Goal: Task Accomplishment & Management: Complete application form

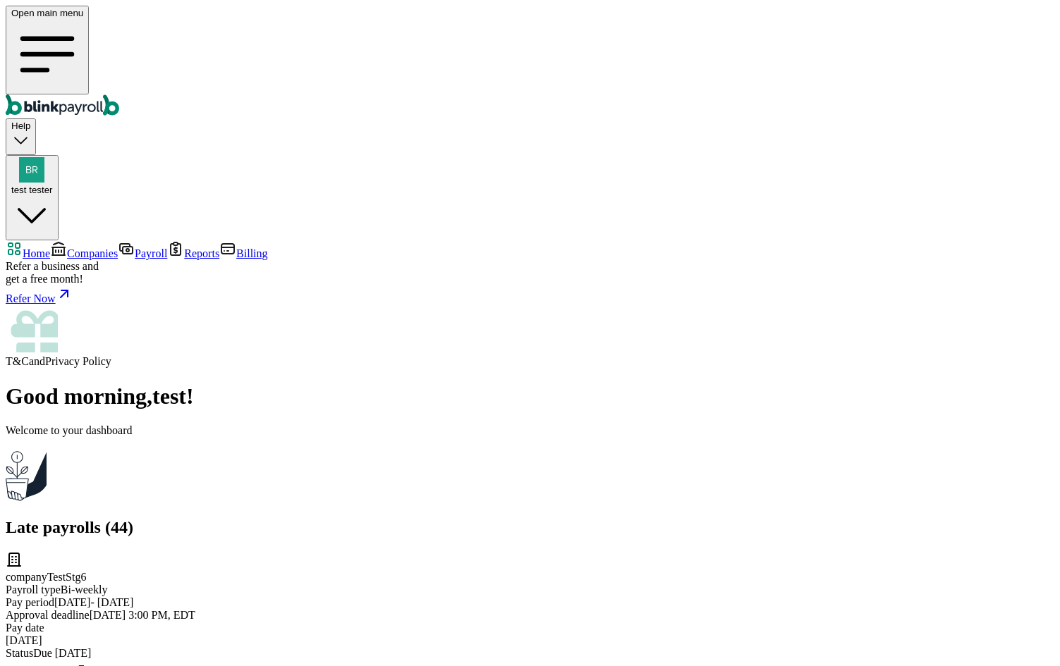
click at [118, 248] on span "Companies" at bounding box center [92, 254] width 51 height 12
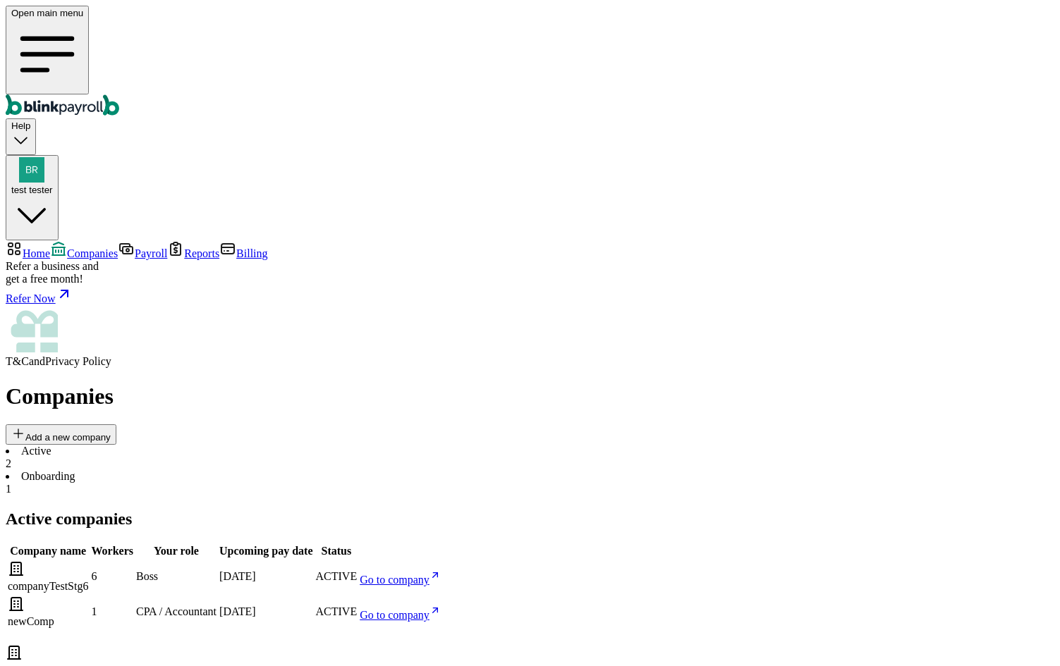
click at [441, 567] on icon at bounding box center [434, 575] width 11 height 17
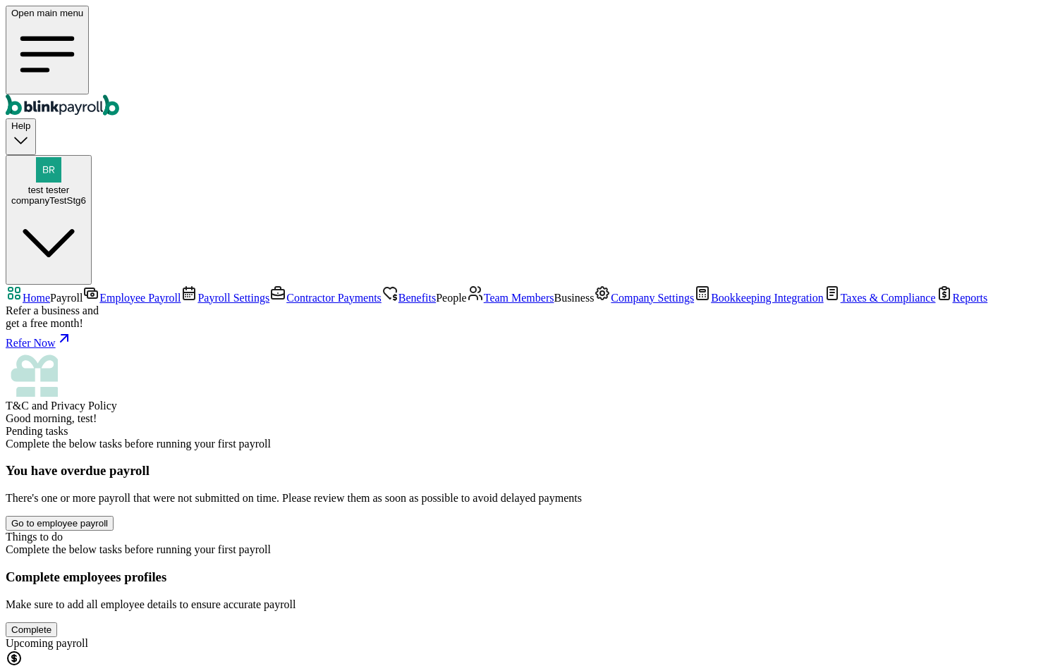
click at [484, 304] on span "Team Members" at bounding box center [519, 298] width 71 height 12
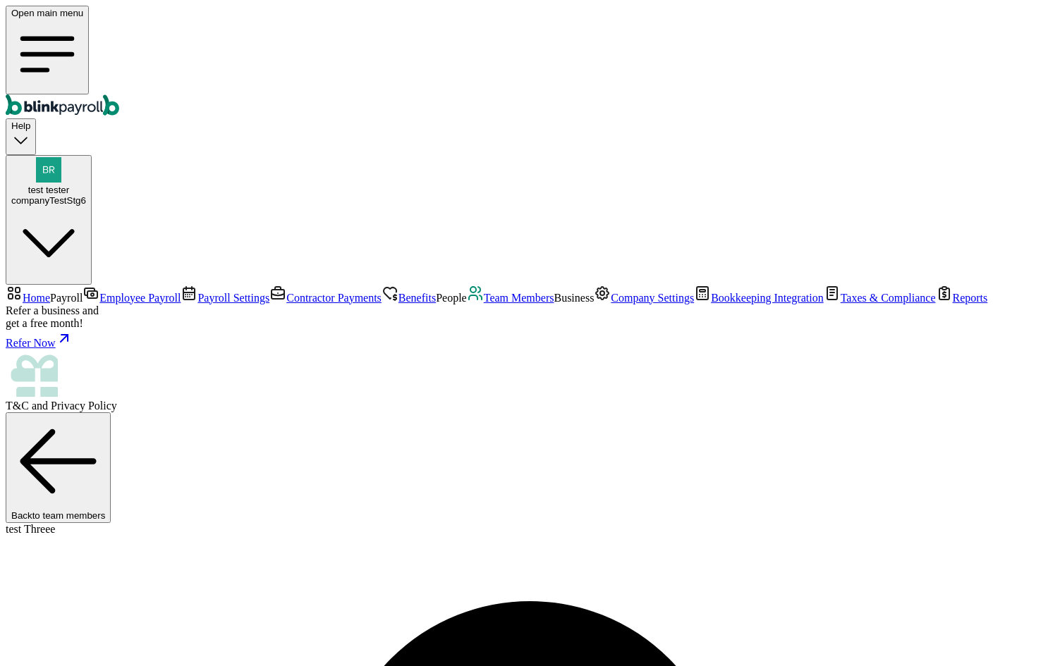
select select "2025"
select select "2024"
select select "2021"
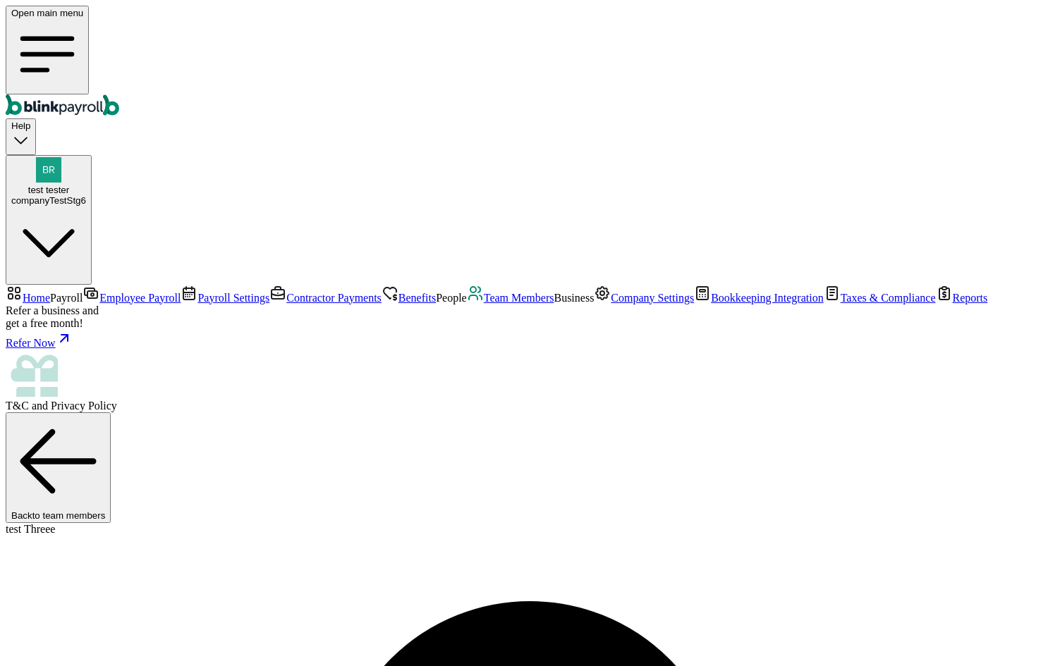
select select "2025"
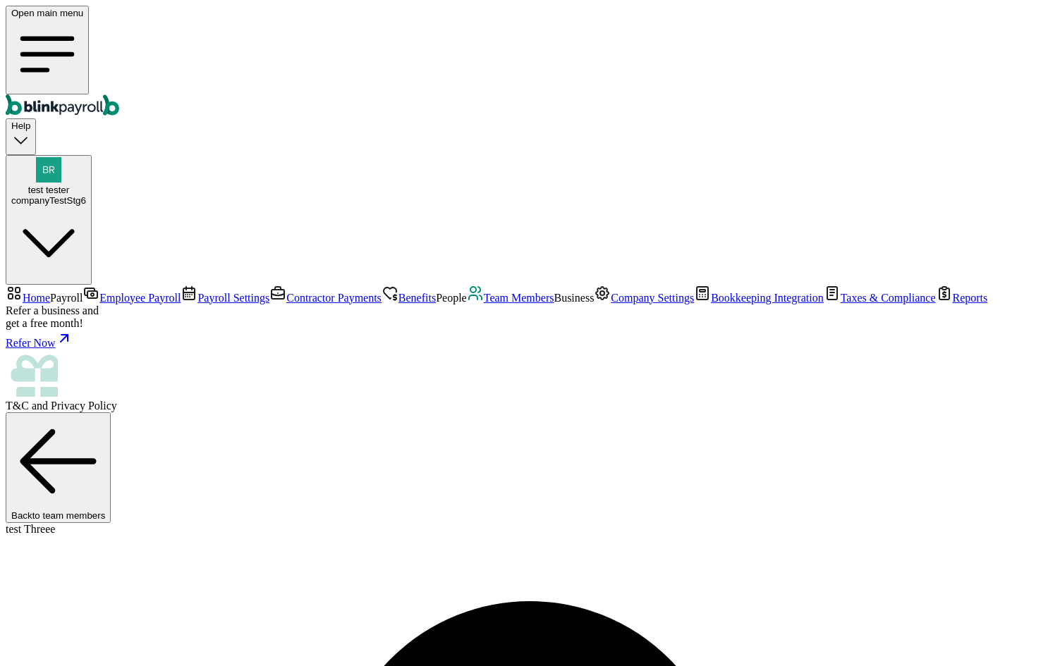
copy body "branko+testnoviakaunt1@blinkpayroll.com"
select select "2025"
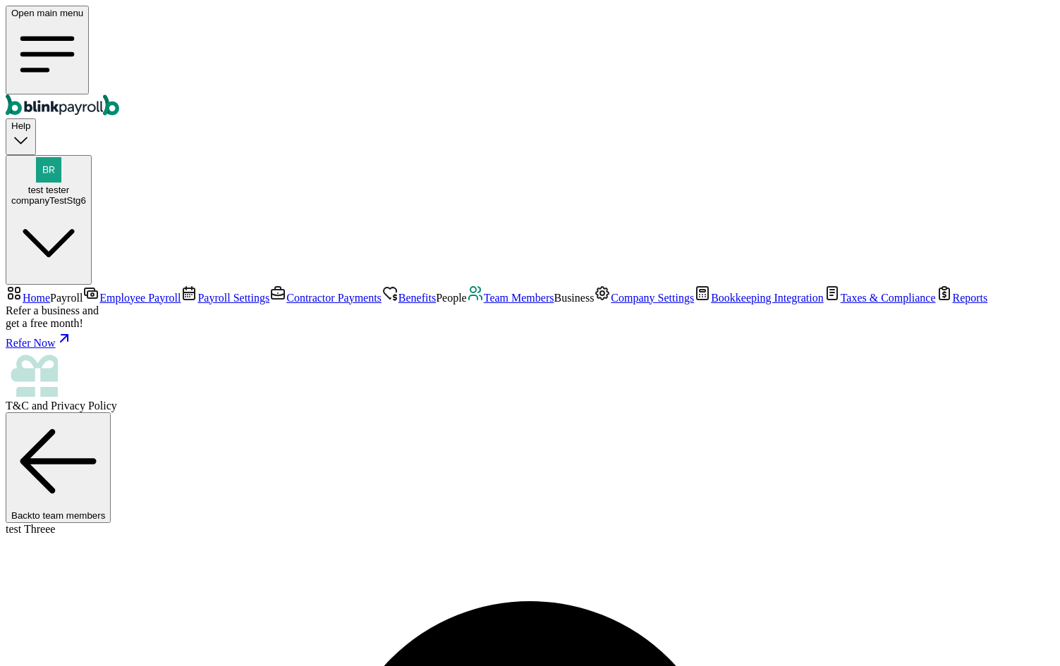
drag, startPoint x: 68, startPoint y: 329, endPoint x: 90, endPoint y: 324, distance: 23.3
click at [484, 304] on span "Team Members" at bounding box center [519, 298] width 71 height 12
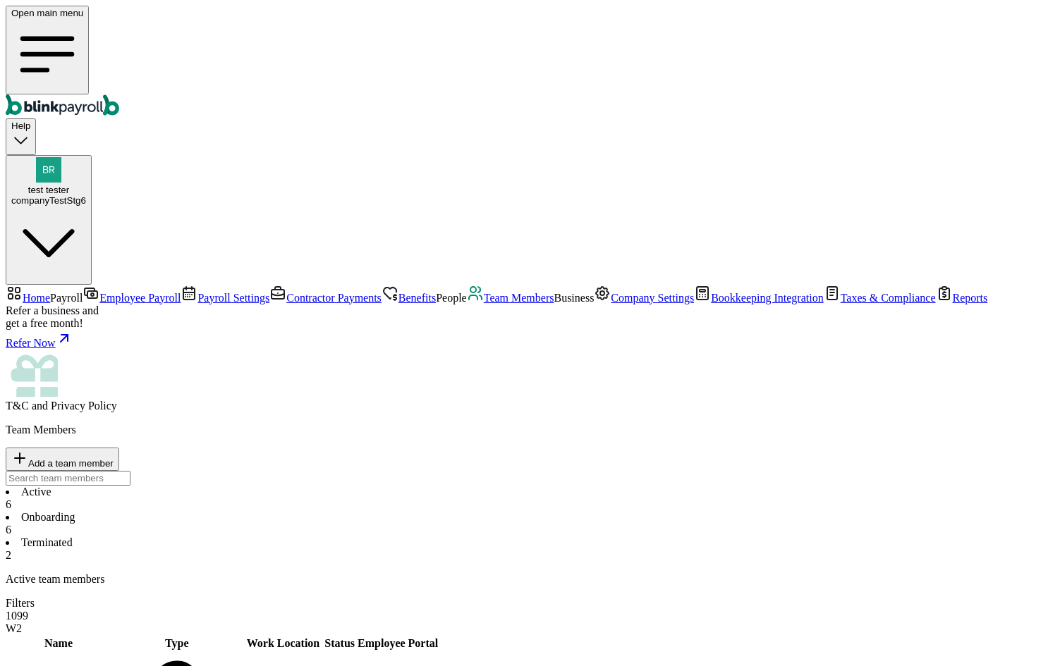
select select "2025"
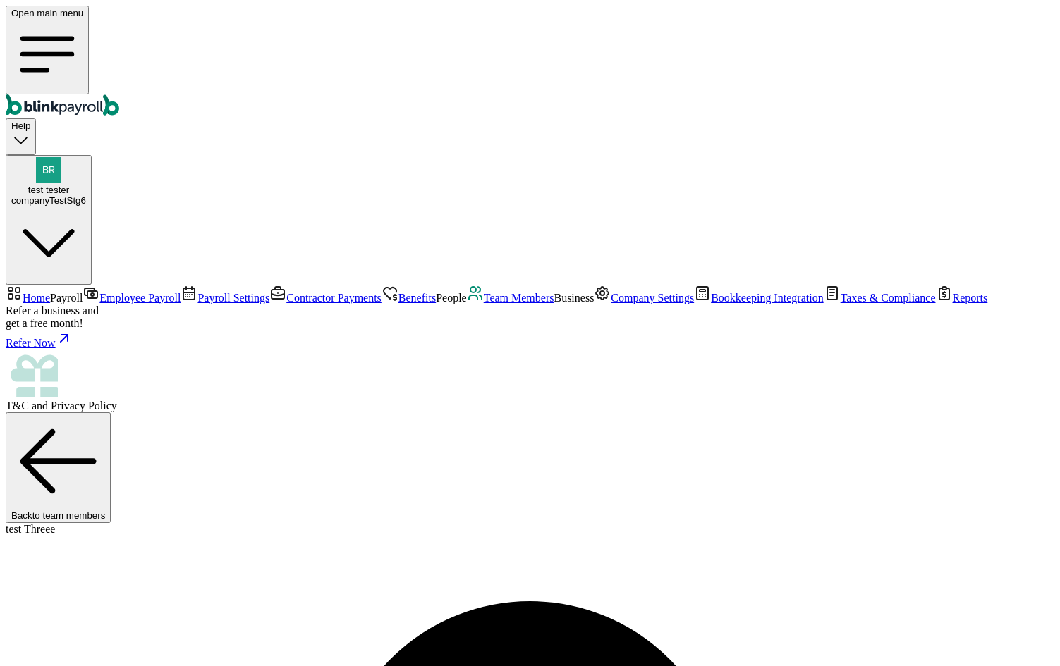
scroll to position [166, 0]
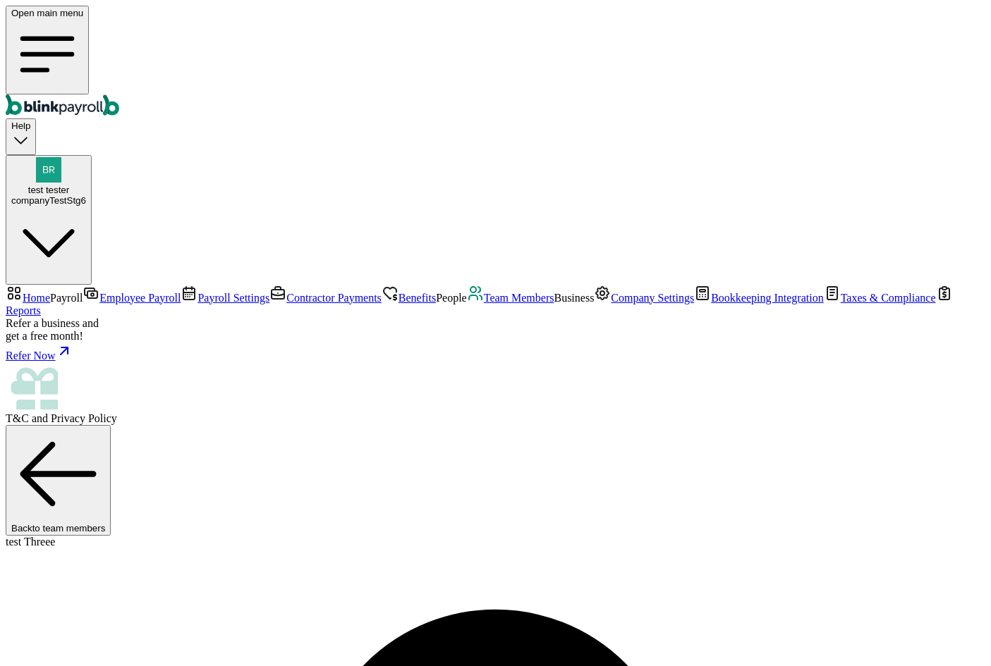
select select "2025"
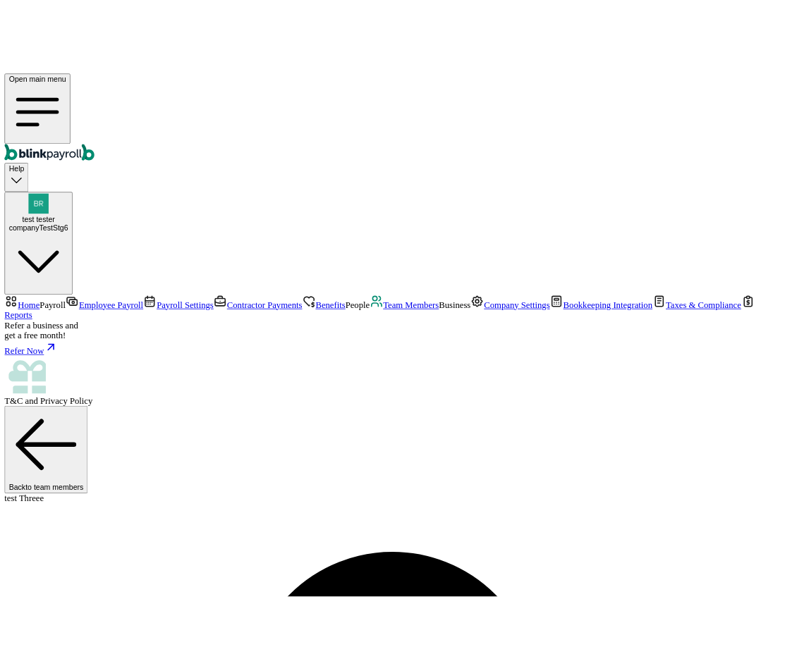
scroll to position [241, 0]
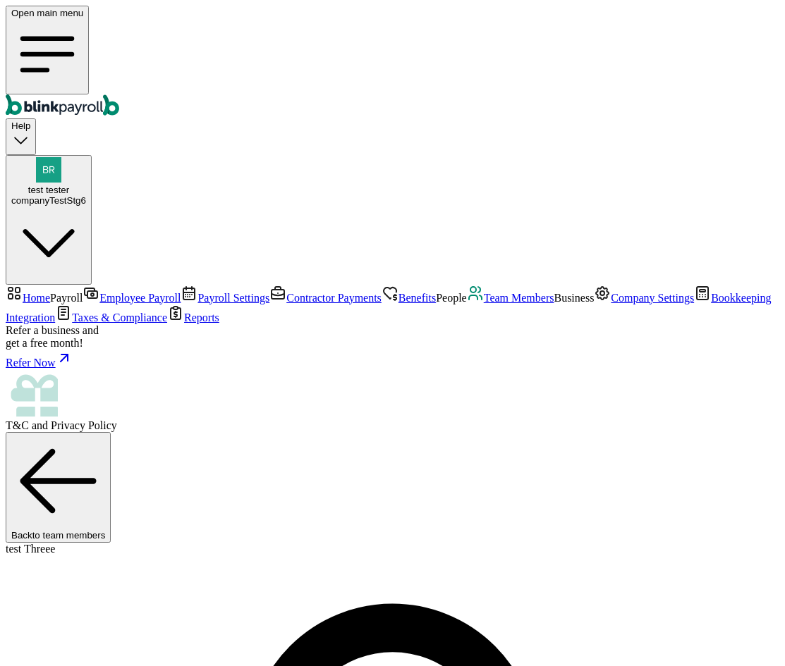
click at [85, 292] on link "Employee Payroll" at bounding box center [132, 298] width 98 height 12
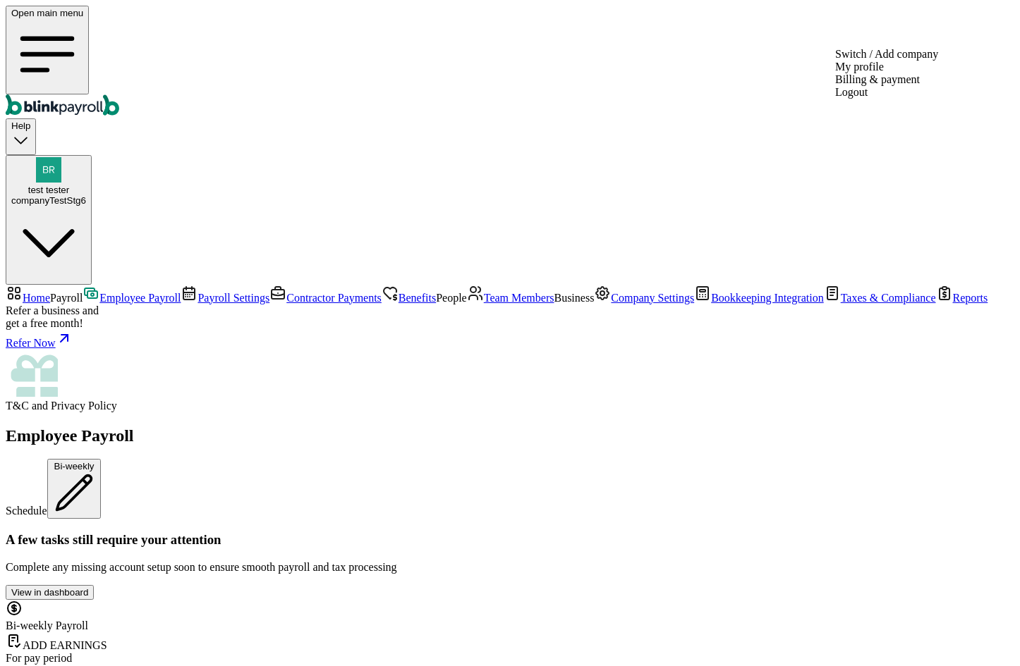
click at [86, 195] on div "companyTestStg6" at bounding box center [48, 200] width 75 height 11
copy span "branko+stg6@blinkpayroll.com"
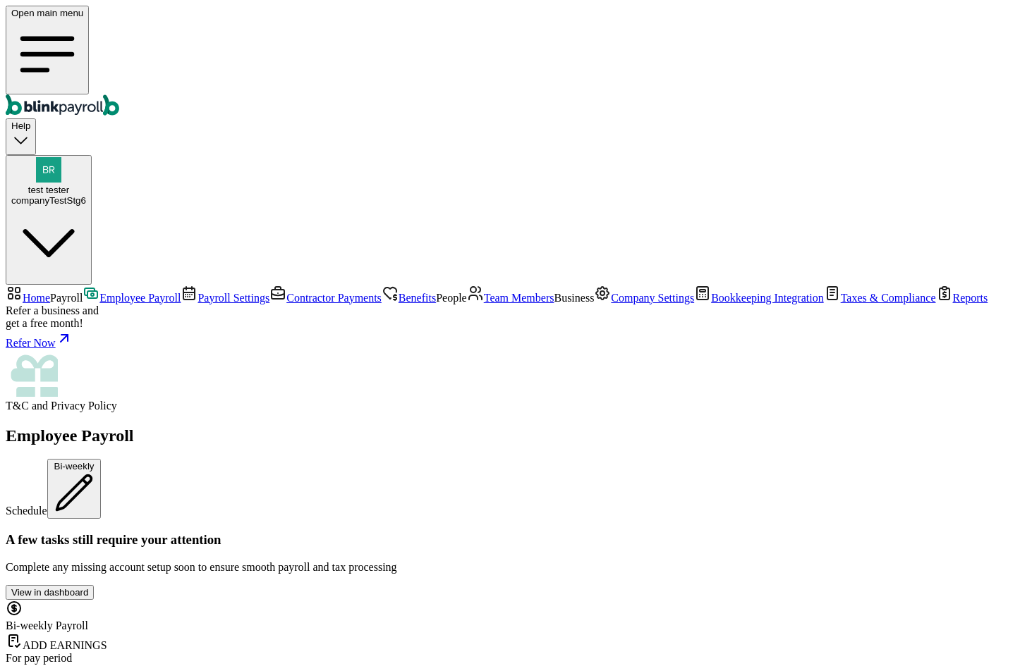
drag, startPoint x: 913, startPoint y: 362, endPoint x: 867, endPoint y: 360, distance: 45.9
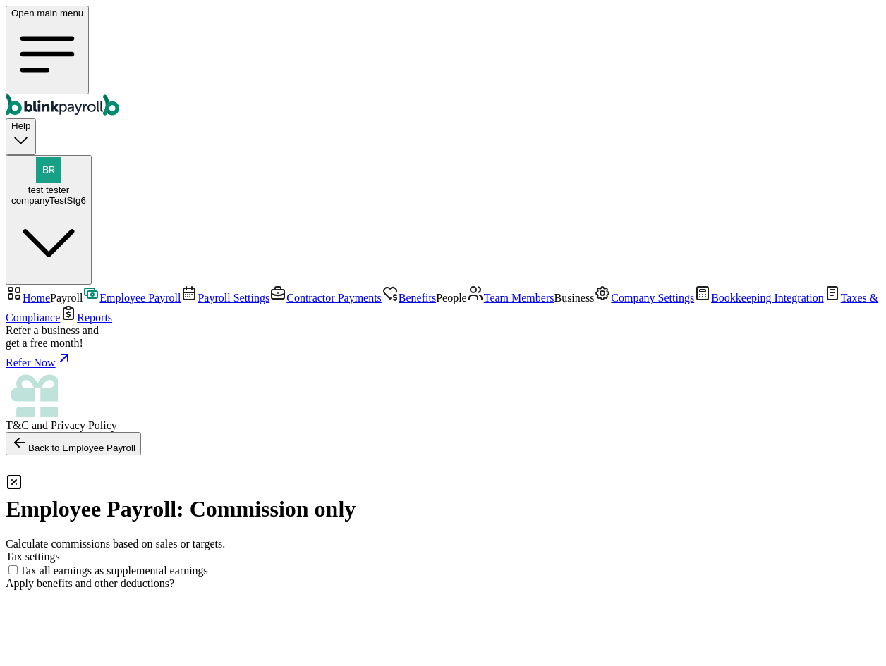
click at [467, 304] on link "Team Members" at bounding box center [510, 298] width 87 height 12
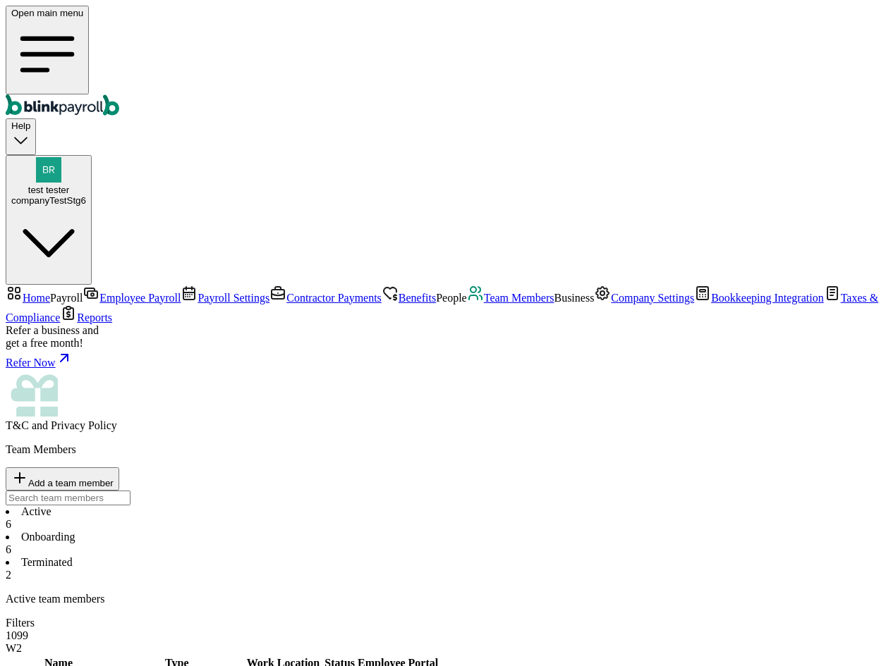
select select "2025"
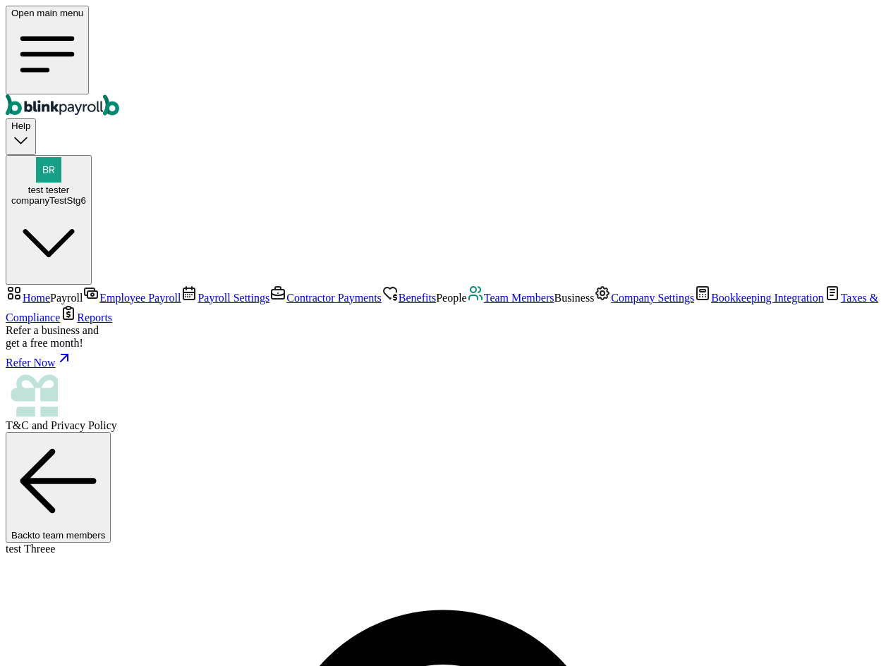
select select "2025"
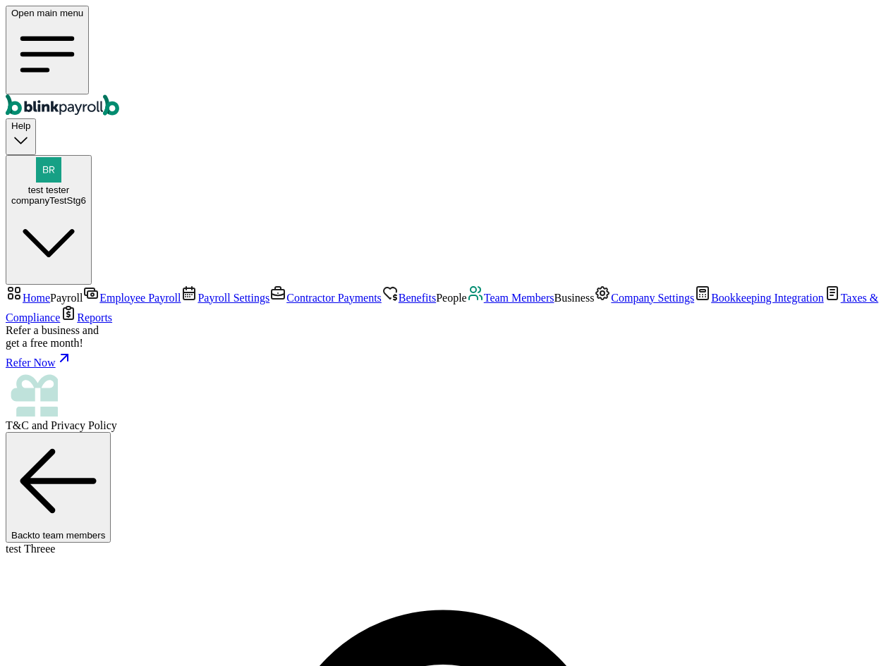
type input "08/06/2025 ~ 08/14/2025"
drag, startPoint x: 756, startPoint y: 348, endPoint x: 717, endPoint y: 342, distance: 39.3
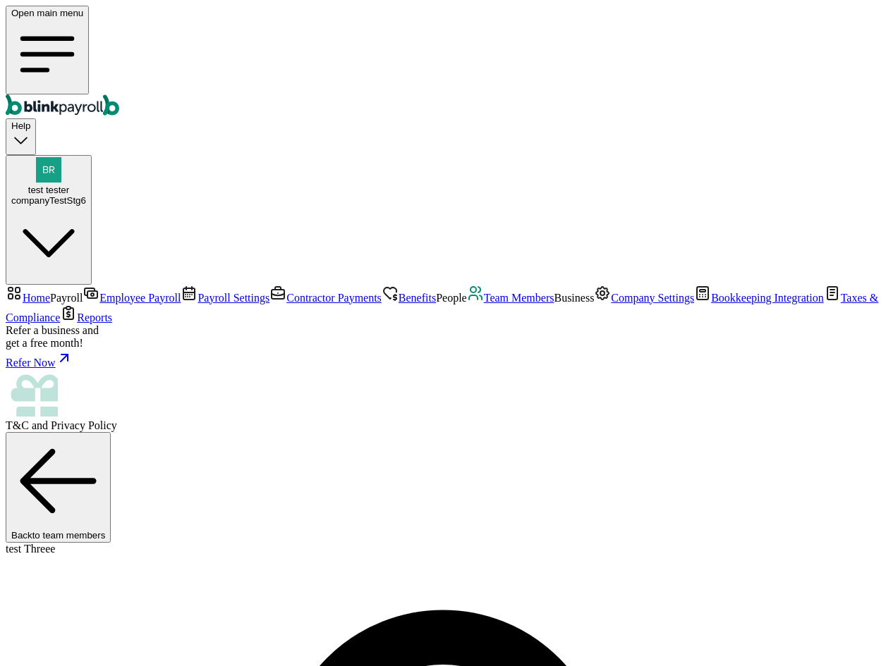
click at [484, 304] on span "Team Members" at bounding box center [519, 298] width 71 height 12
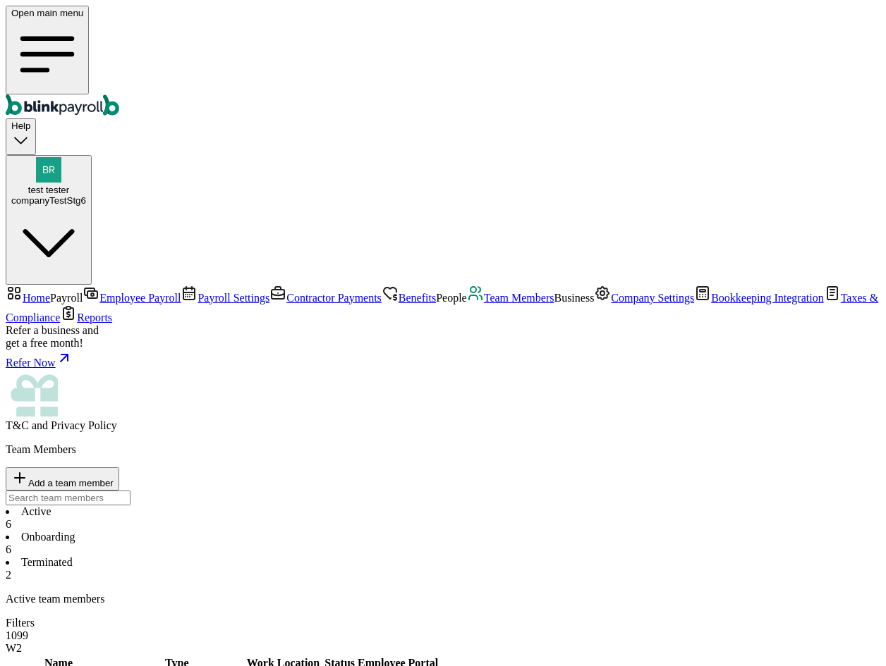
select select "2025"
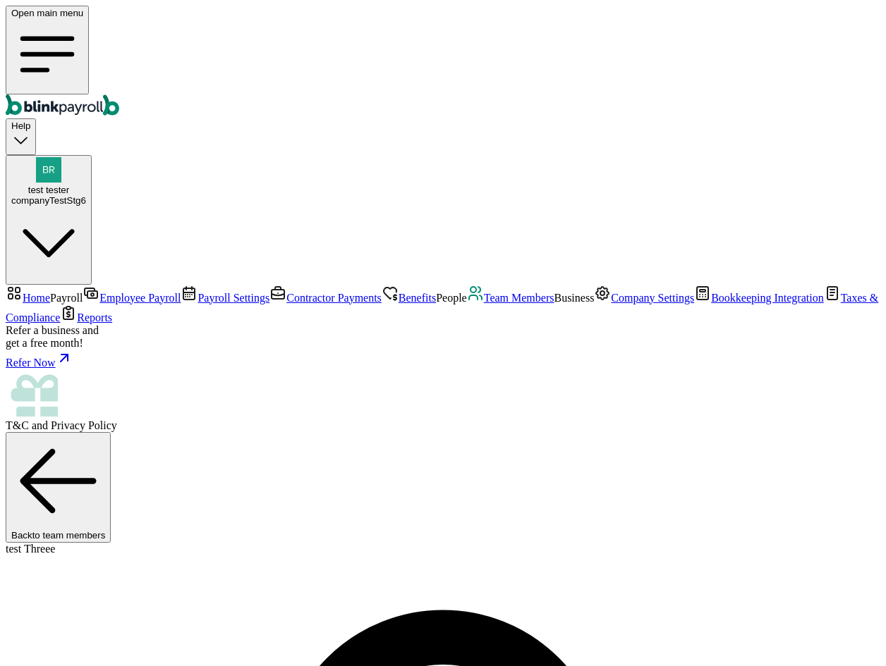
scroll to position [115, 0]
click at [484, 304] on span "Team Members" at bounding box center [519, 298] width 71 height 12
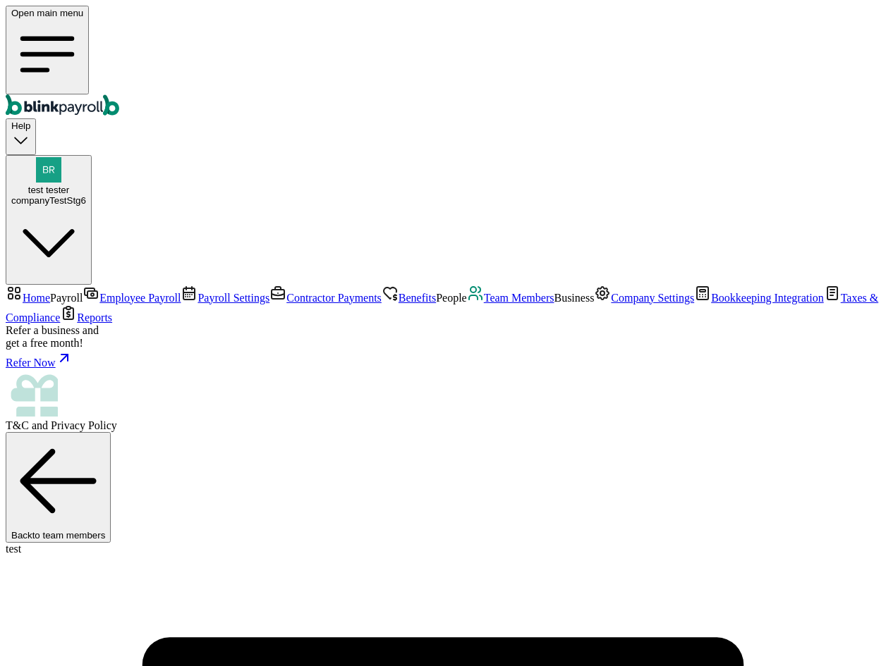
click at [86, 195] on div "companyTestStg6" at bounding box center [48, 200] width 75 height 11
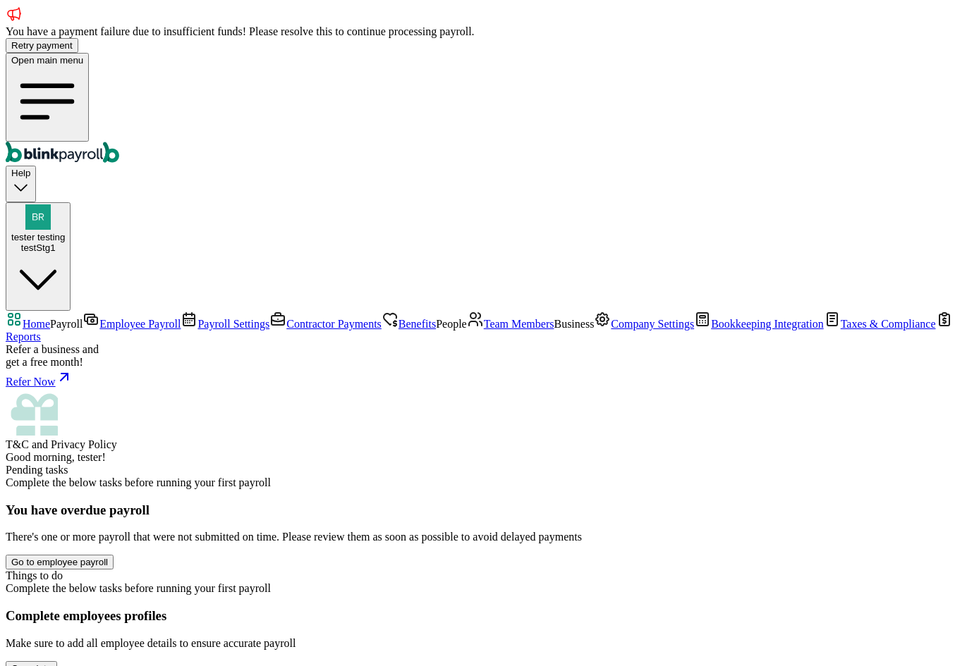
click at [467, 330] on link "Team Members" at bounding box center [510, 324] width 87 height 12
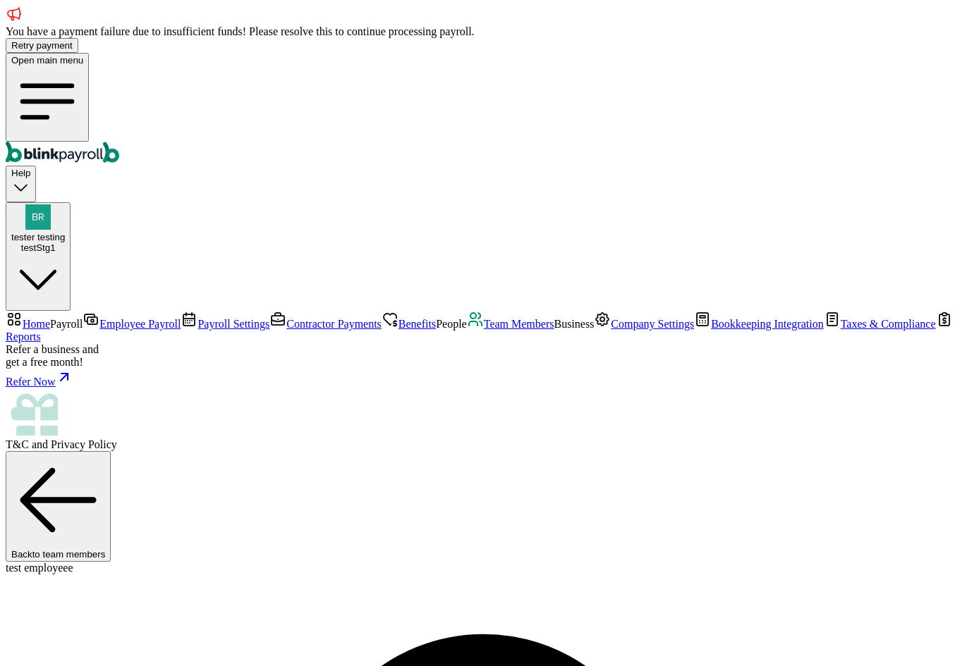
select select "2025"
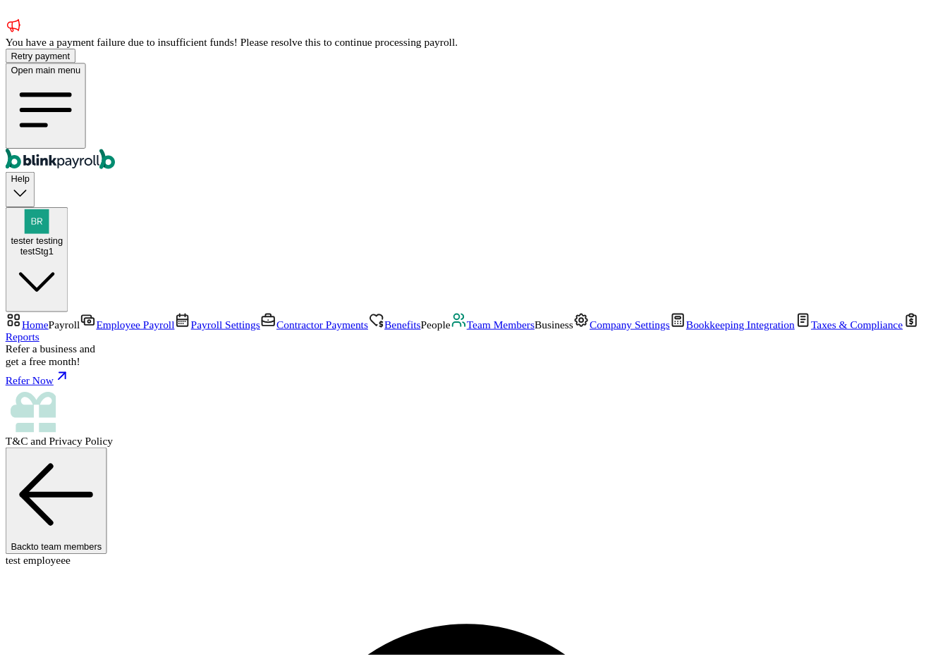
scroll to position [386, 0]
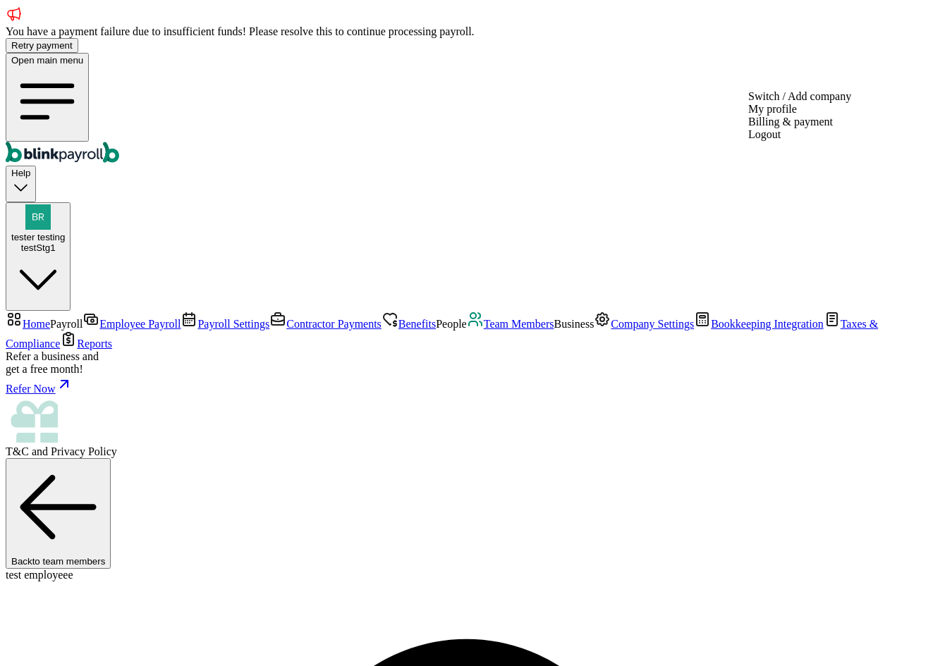
click at [65, 243] on div "testStg1" at bounding box center [38, 248] width 54 height 11
copy span "branko+teststg1@blinkpayroll.com"
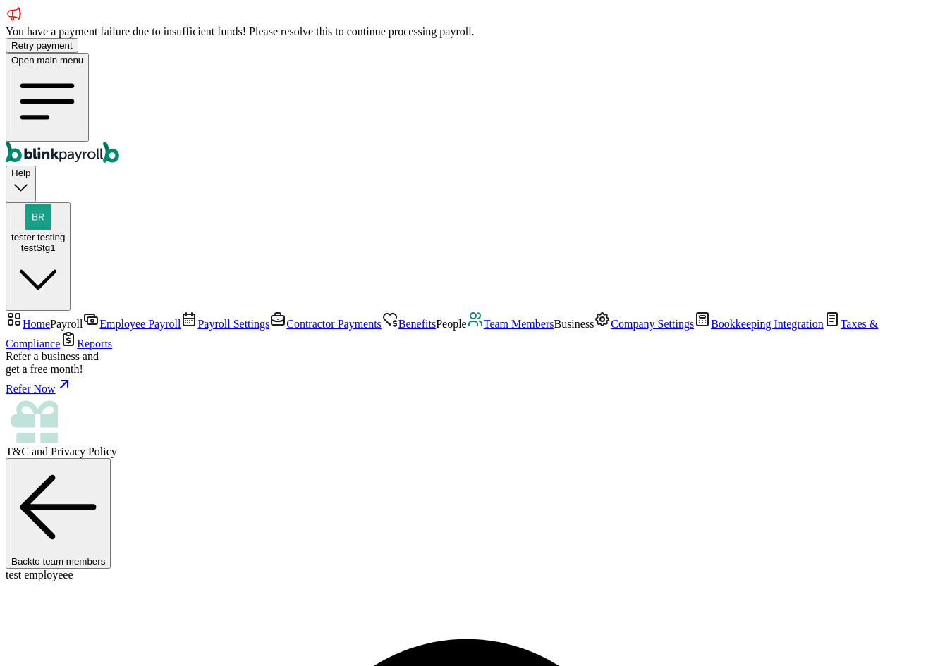
scroll to position [104, 0]
select select "2025"
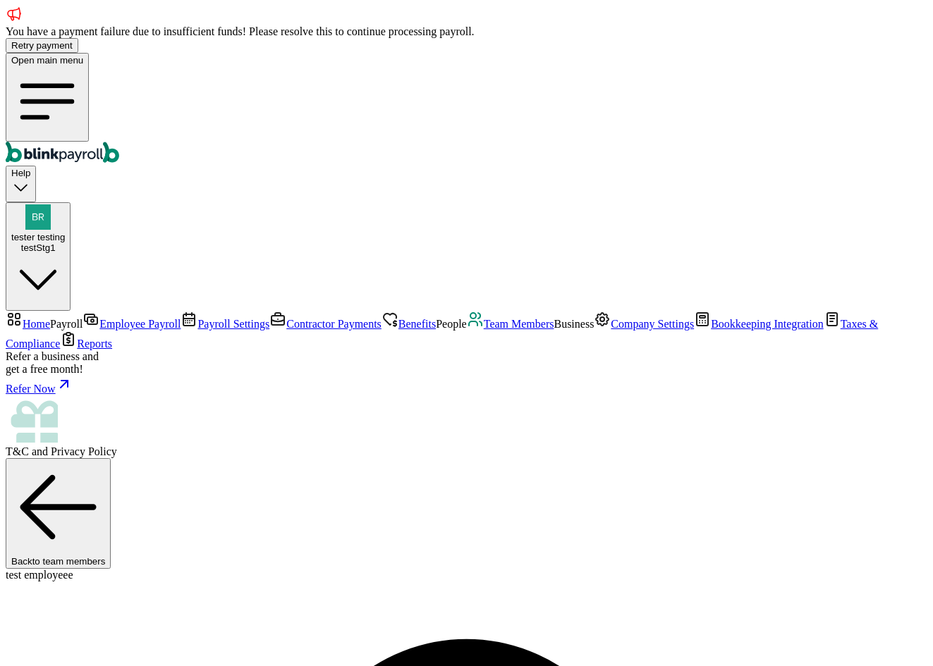
scroll to position [386, 0]
click at [484, 330] on span "Team Members" at bounding box center [519, 324] width 71 height 12
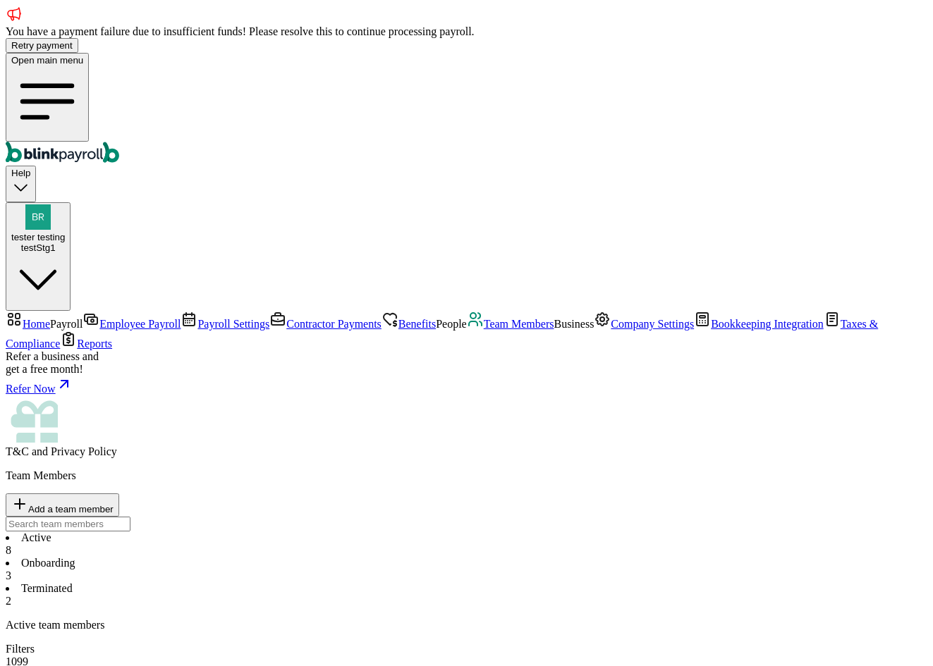
drag, startPoint x: 456, startPoint y: 356, endPoint x: 422, endPoint y: 370, distance: 37.1
drag, startPoint x: 365, startPoint y: 330, endPoint x: 363, endPoint y: 339, distance: 8.7
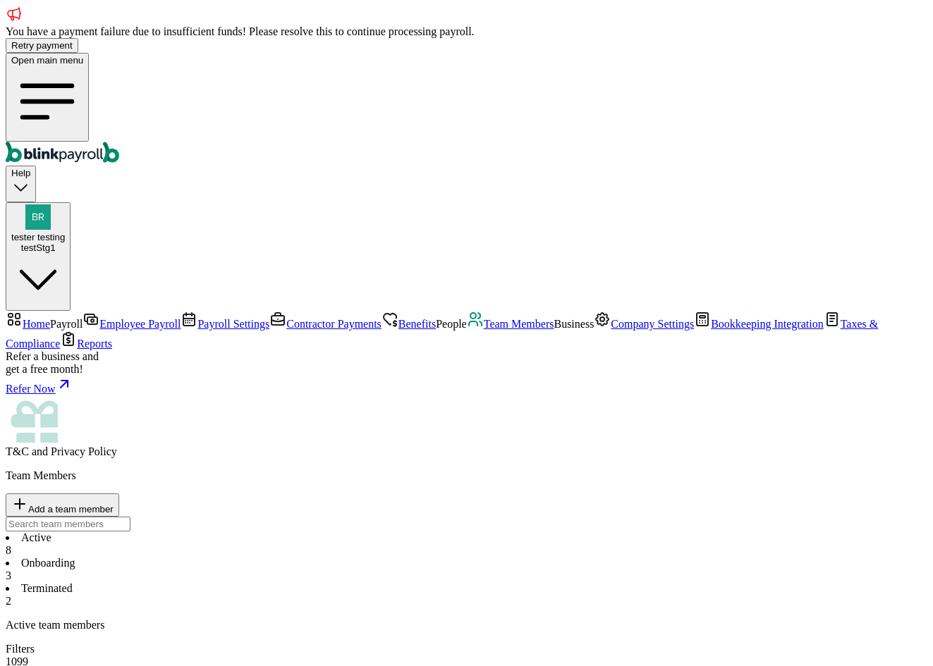
type input "[PERSON_NAME][EMAIL_ADDRESS][DOMAIN_NAME]"
select select "2025"
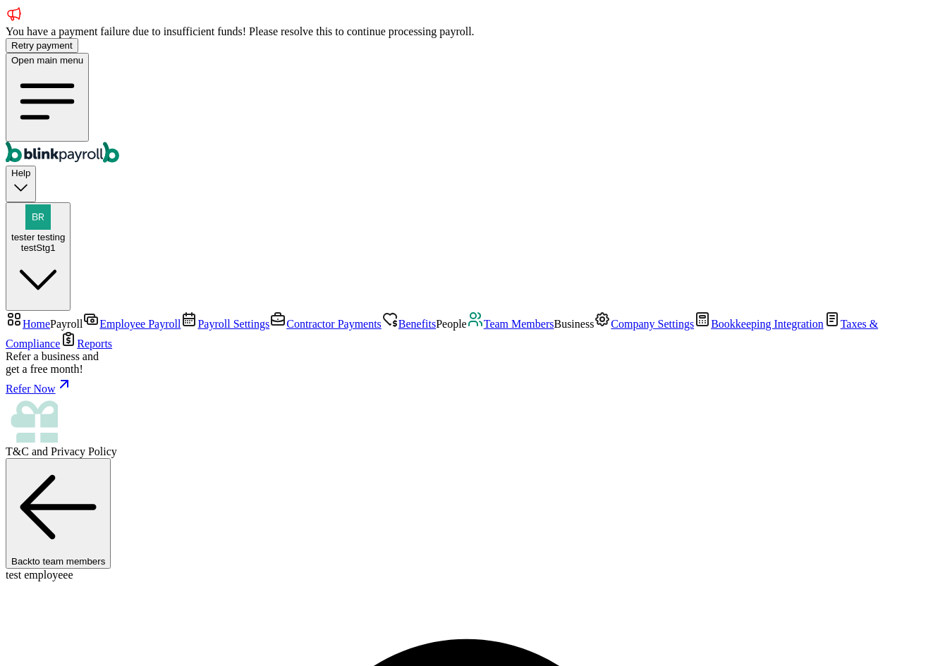
scroll to position [209, 0]
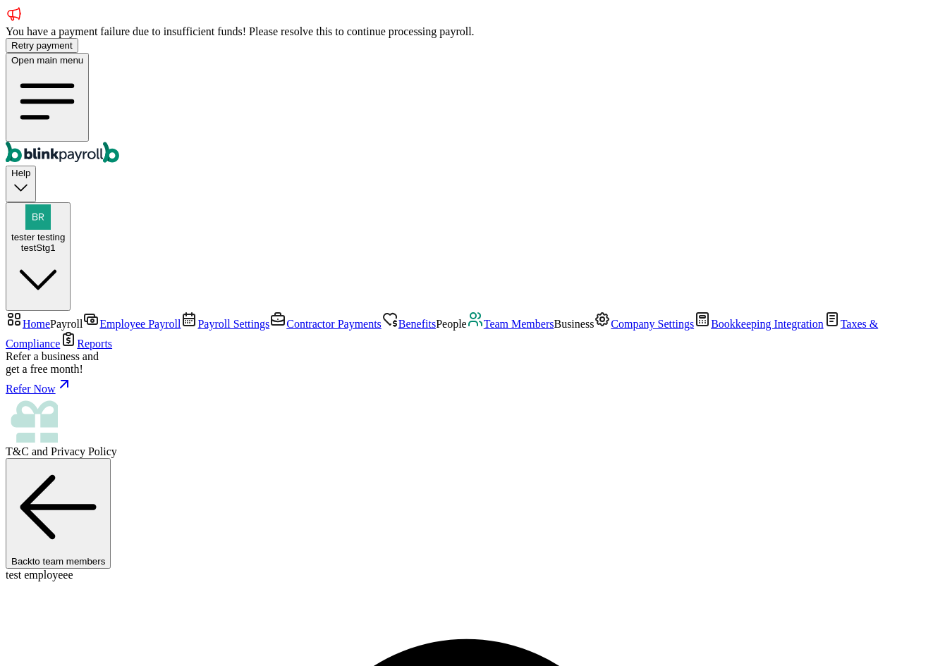
select select "2025"
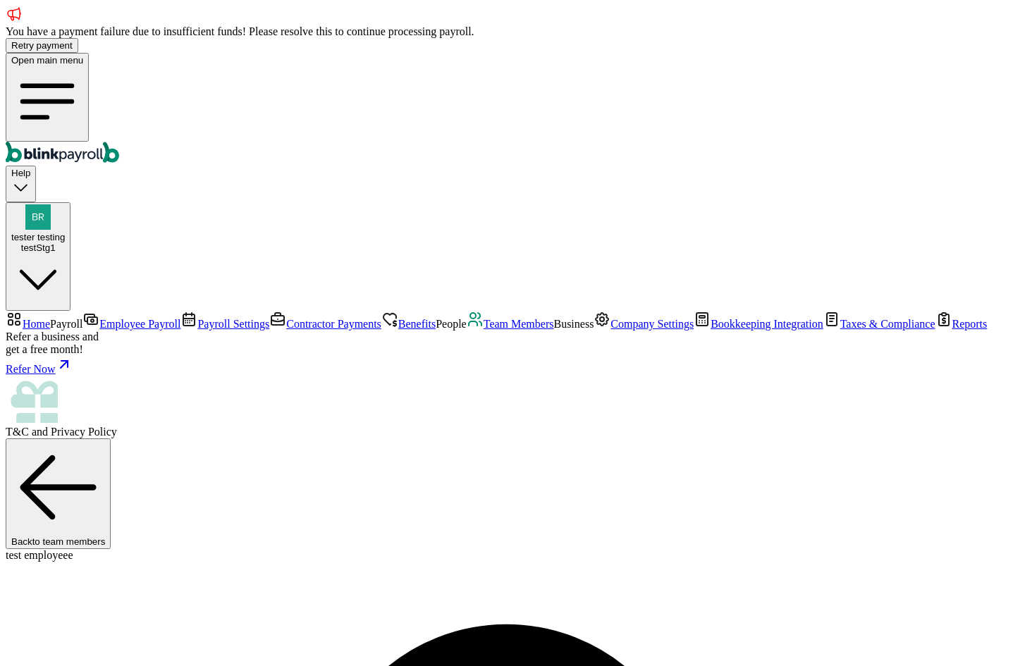
scroll to position [104, 0]
select select "2025"
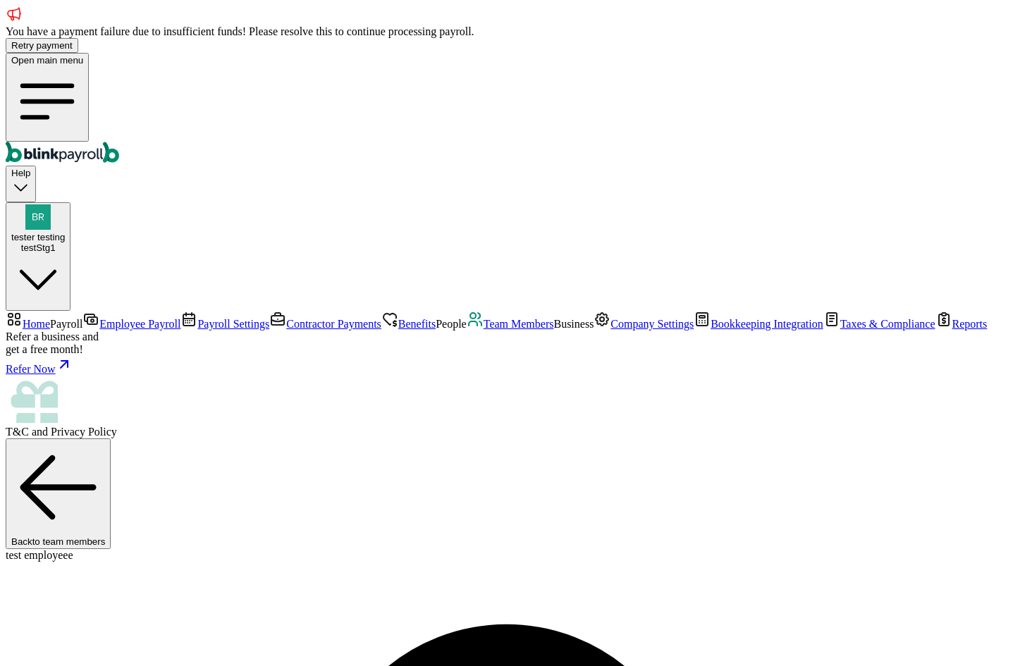
click at [78, 38] on button "Retry payment" at bounding box center [42, 45] width 73 height 15
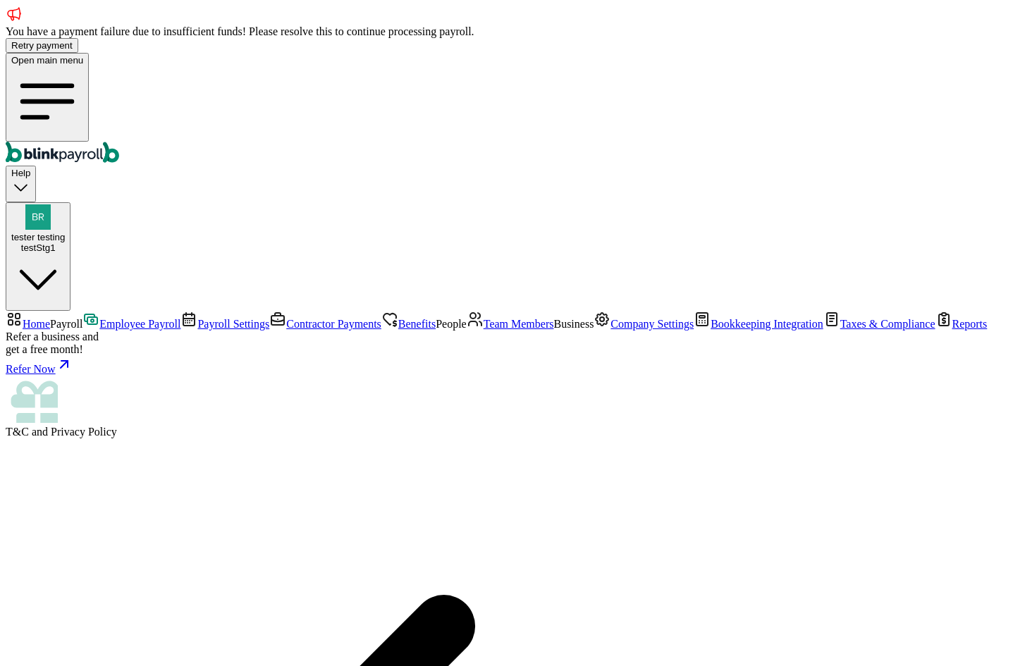
scroll to position [421, 0]
select select "2025"
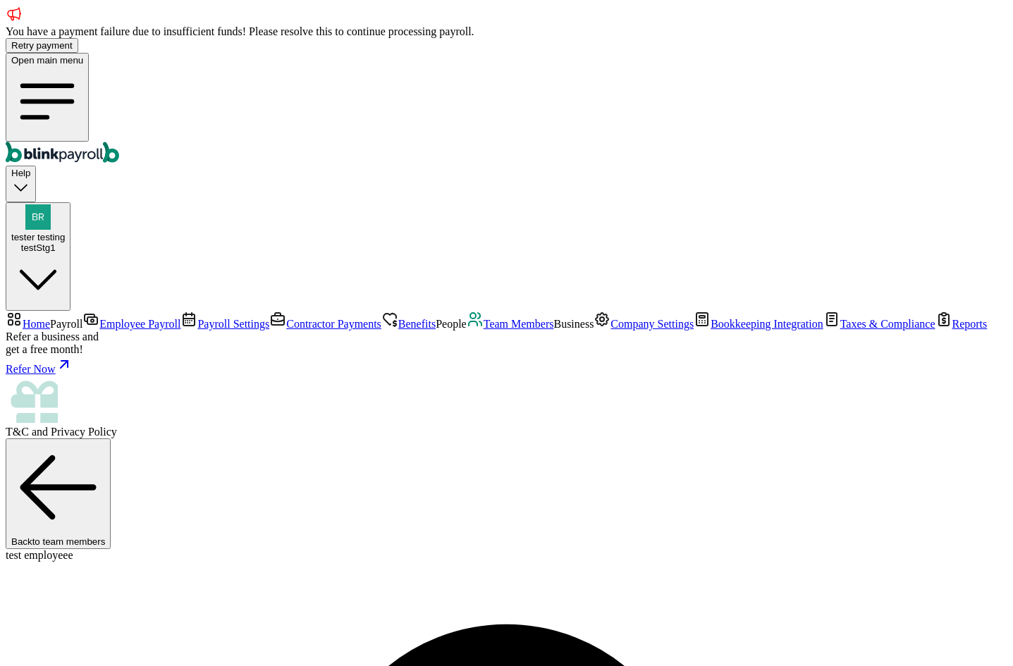
drag, startPoint x: 499, startPoint y: 468, endPoint x: 496, endPoint y: 501, distance: 32.5
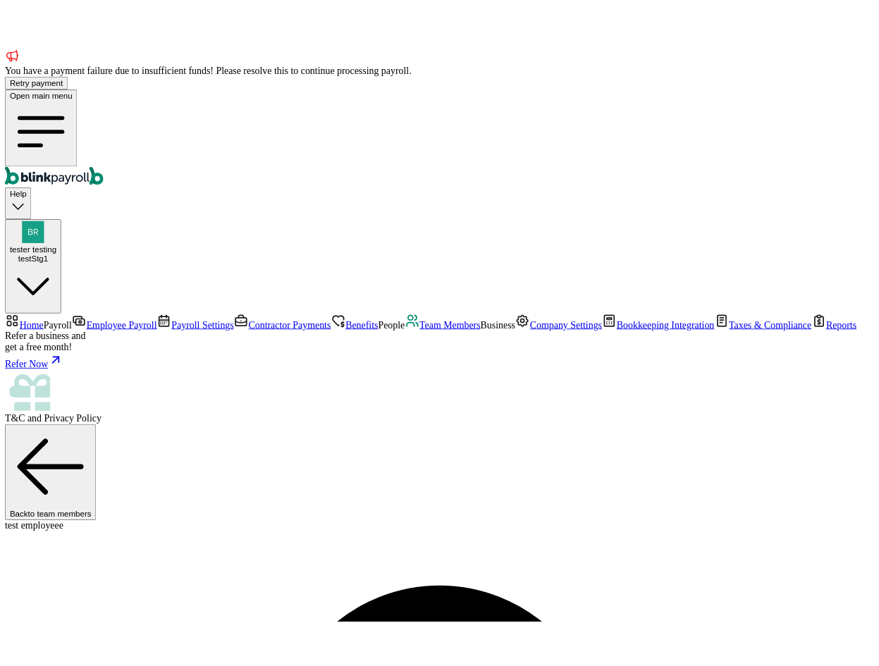
scroll to position [113, 0]
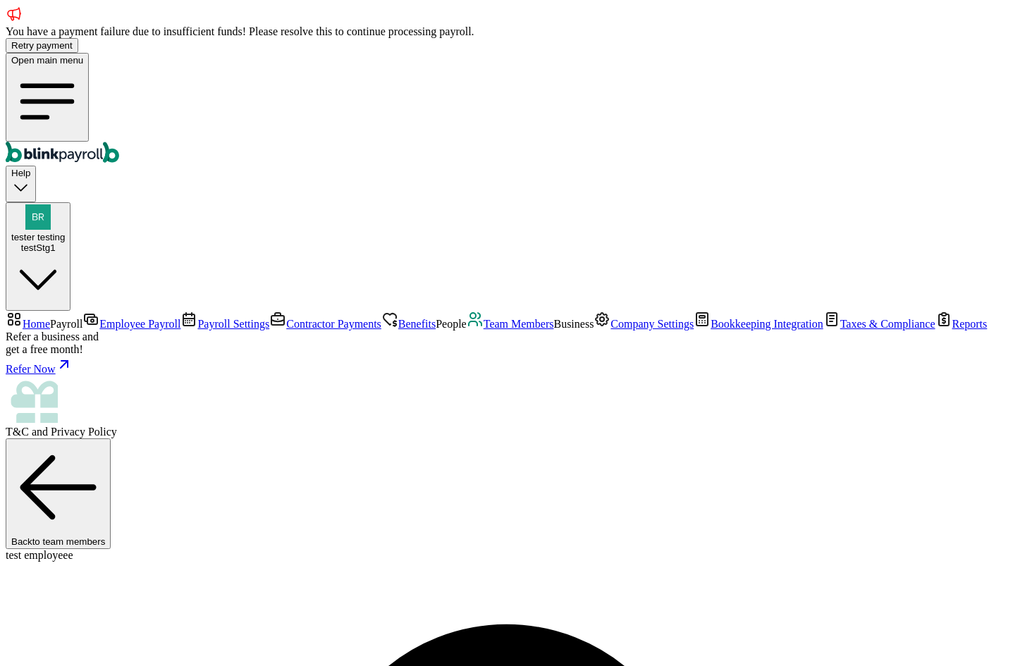
type input "[STREET_ADDRESS]"
drag, startPoint x: 960, startPoint y: 429, endPoint x: 819, endPoint y: 420, distance: 141.3
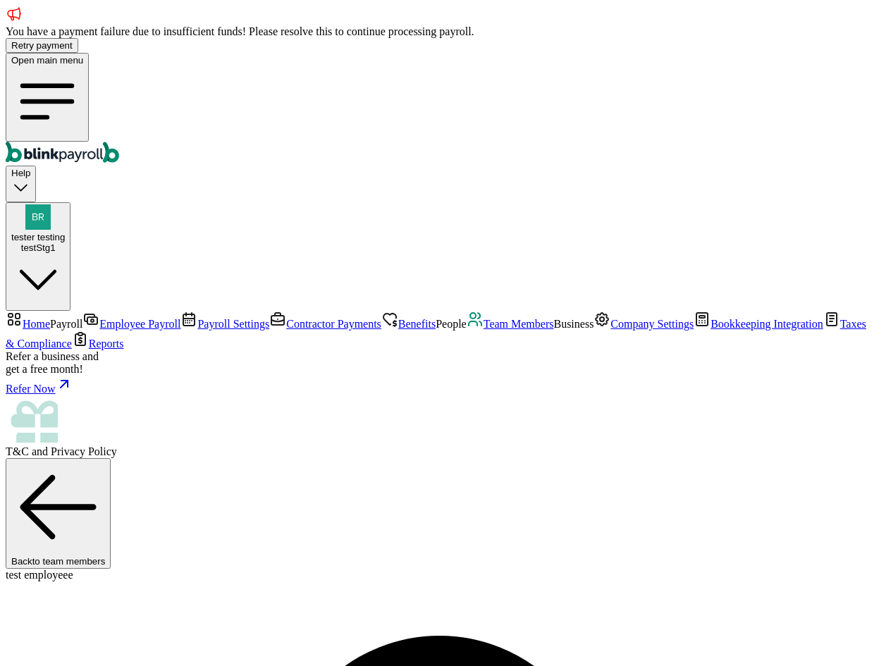
scroll to position [0, 0]
click at [484, 330] on span "Team Members" at bounding box center [519, 324] width 71 height 12
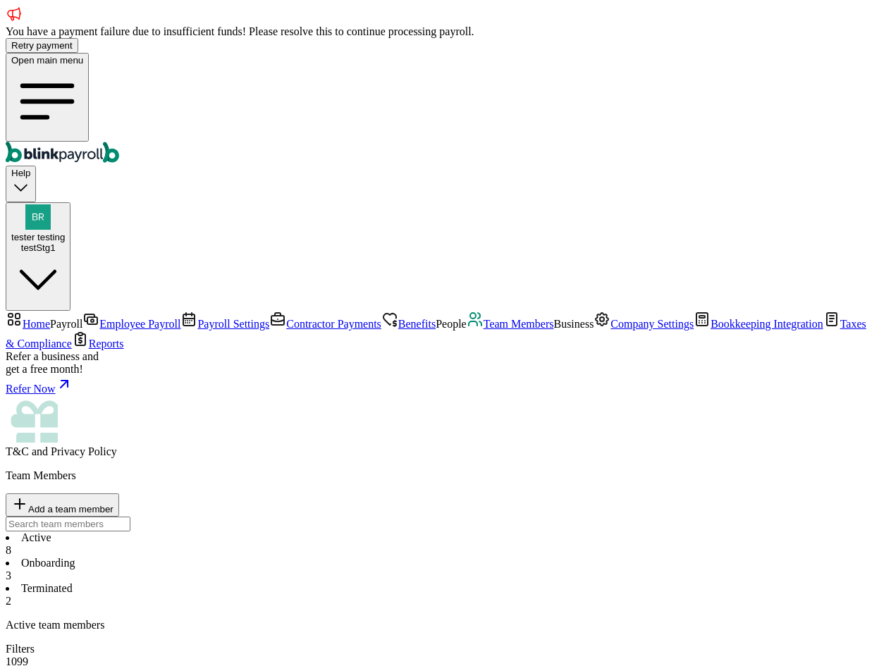
click at [341, 557] on li "Onboarding 3" at bounding box center [440, 569] width 868 height 25
click at [239, 532] on li "Active 8" at bounding box center [440, 544] width 868 height 25
select select "2025"
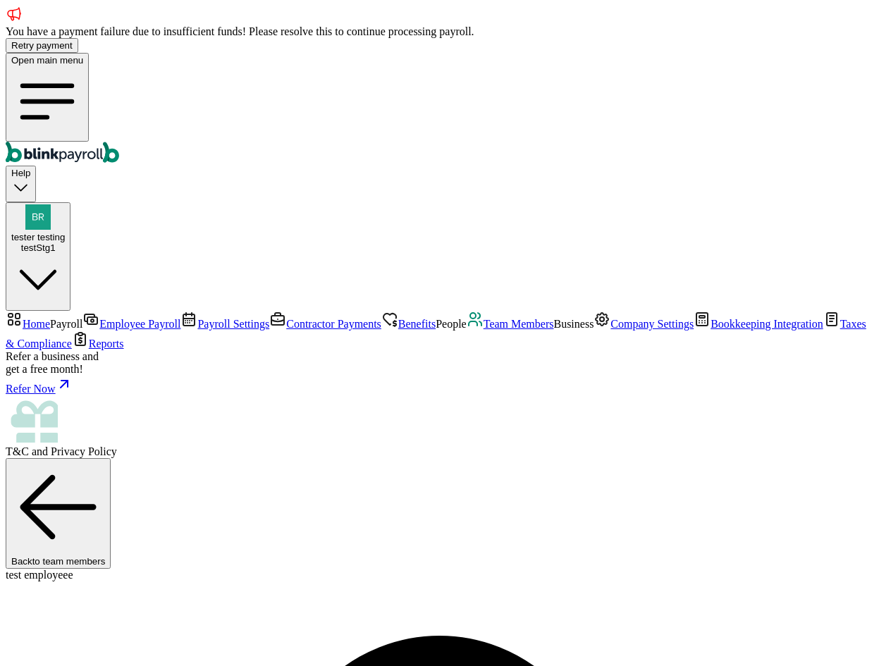
drag, startPoint x: 308, startPoint y: 236, endPoint x: 300, endPoint y: 214, distance: 23.4
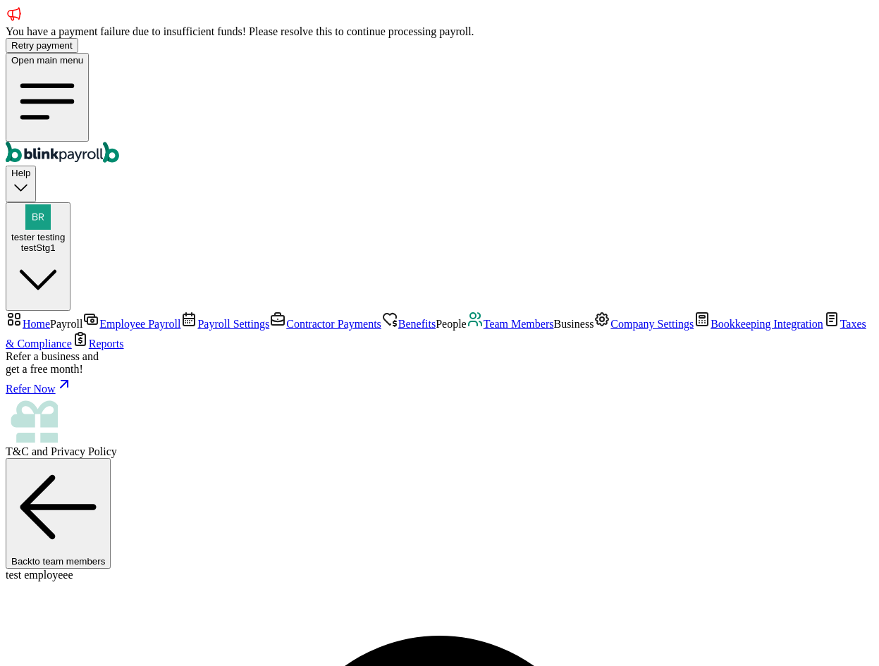
copy span "blinkpayroll"
click at [611, 330] on span "Company Settings" at bounding box center [652, 324] width 83 height 12
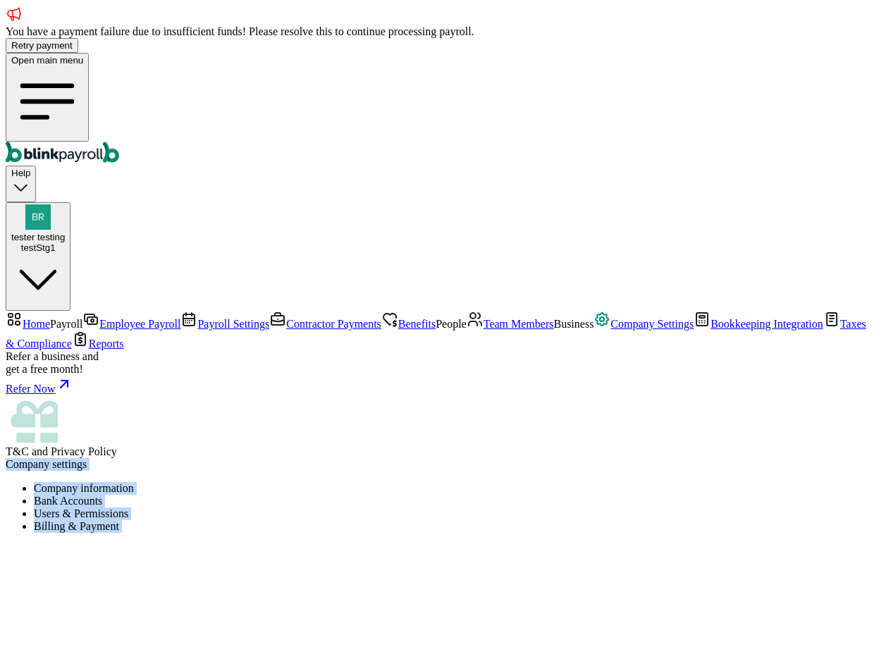
click at [530, 508] on li "Users & Permissions" at bounding box center [454, 514] width 840 height 13
click at [779, 544] on div at bounding box center [440, 579] width 868 height 71
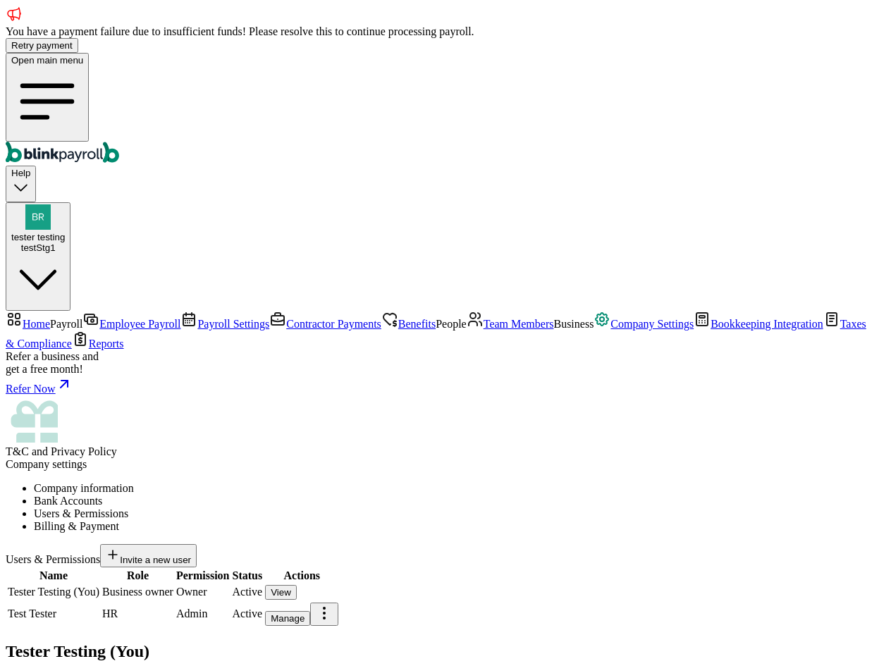
click at [191, 555] on span "Invite a new user" at bounding box center [155, 560] width 71 height 11
type input "test"
type input "tester"
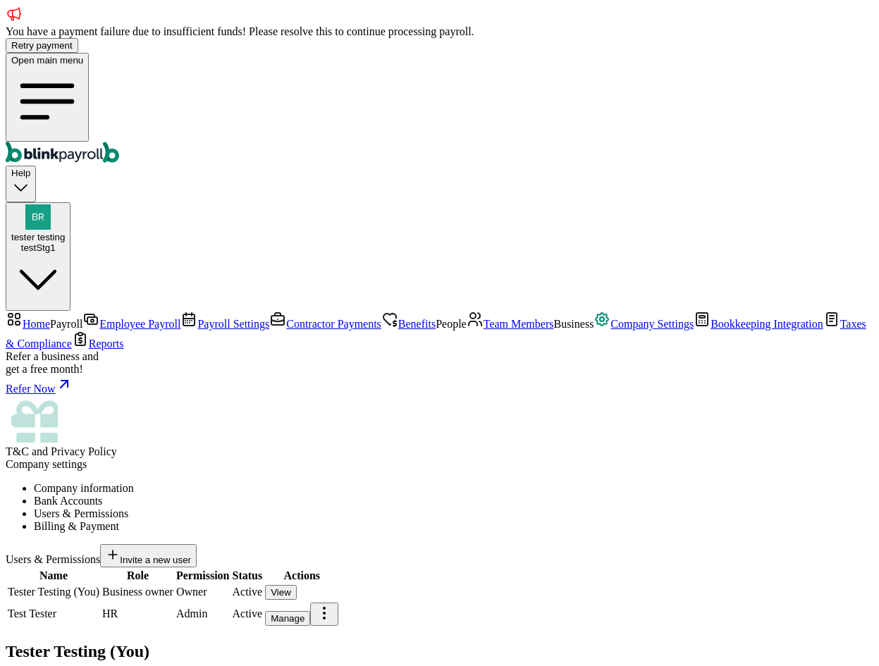
select select "cpa_accountant"
type input "[PHONE_NUMBER]"
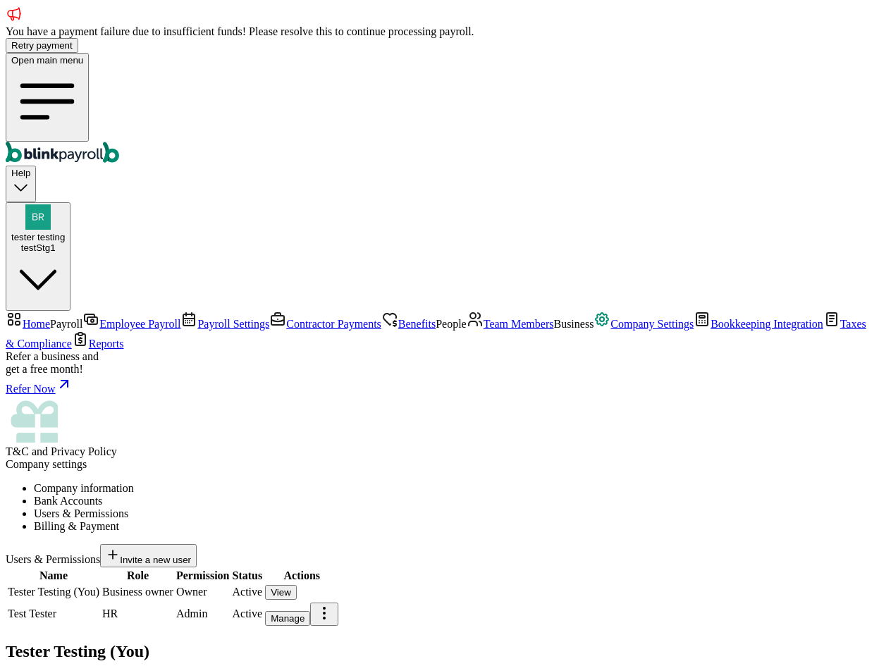
paste input "[PERSON_NAME][EMAIL_ADDRESS][DOMAIN_NAME]"
type input "[PERSON_NAME][EMAIL_ADDRESS][DOMAIN_NAME]"
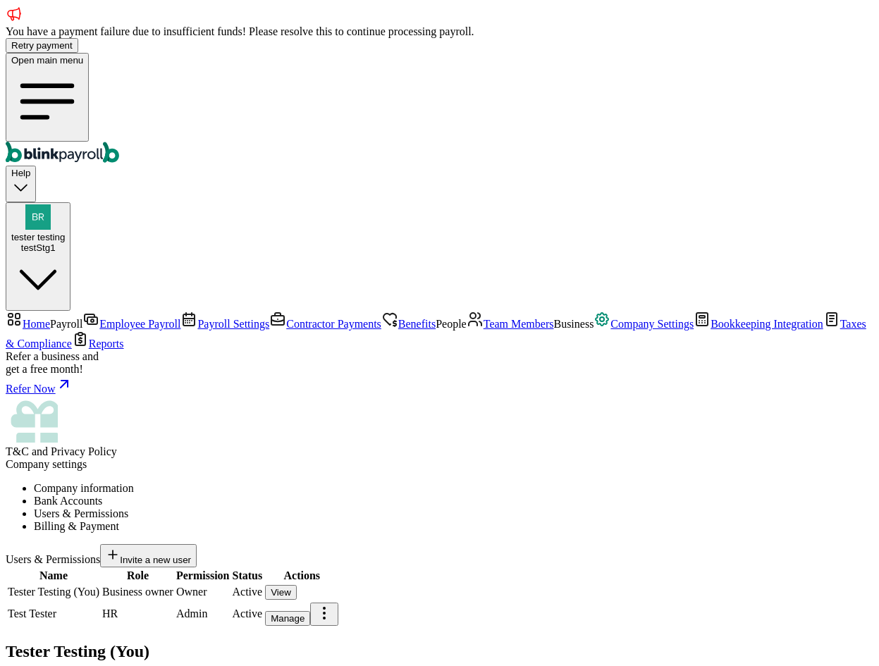
radio input "true"
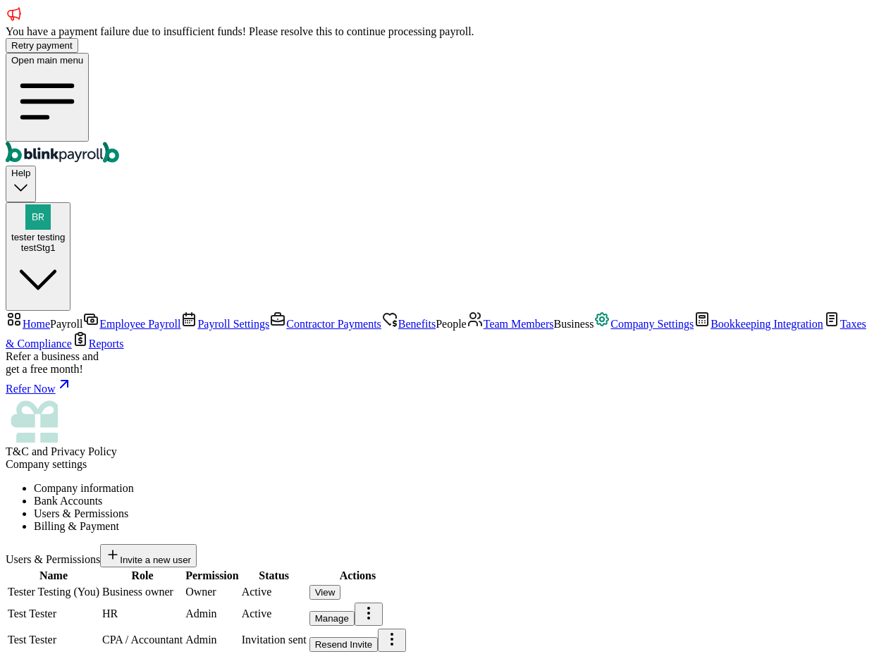
click at [484, 330] on span "Team Members" at bounding box center [519, 324] width 71 height 12
